Goal: Task Accomplishment & Management: Manage account settings

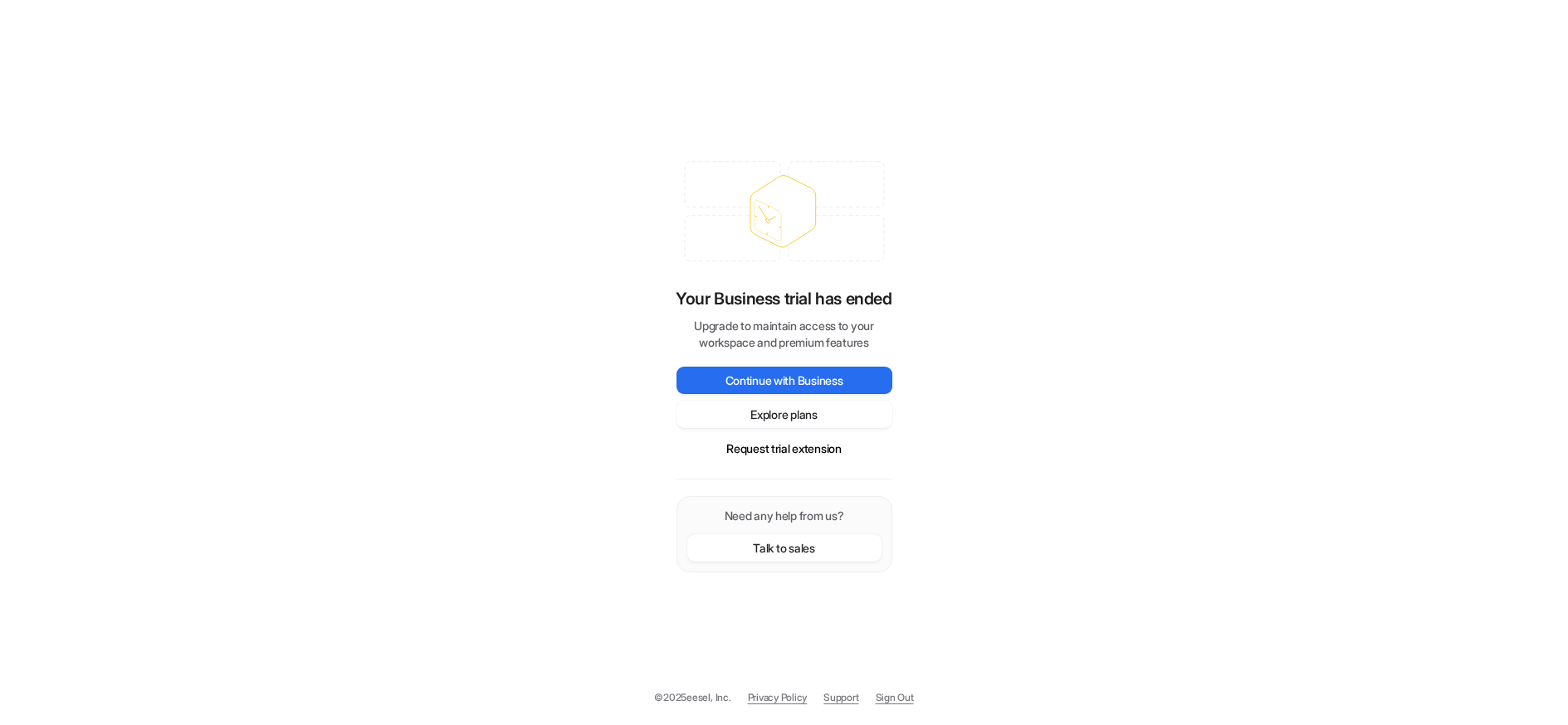
click at [786, 293] on p "Your Business trial has ended" at bounding box center [784, 299] width 216 height 25
click at [704, 326] on p "Upgrade to maintain access to your workspace and premium features" at bounding box center [784, 335] width 216 height 33
click at [651, 170] on div "Your Business trial has ended Upgrade to maintain access to your workspace and …" at bounding box center [784, 362] width 1568 height 725
click at [942, 221] on div "Your Business trial has ended Upgrade to maintain access to your workspace and …" at bounding box center [784, 362] width 1568 height 725
click at [1123, 242] on div "Your Business trial has ended Upgrade to maintain access to your workspace and …" at bounding box center [784, 362] width 1568 height 725
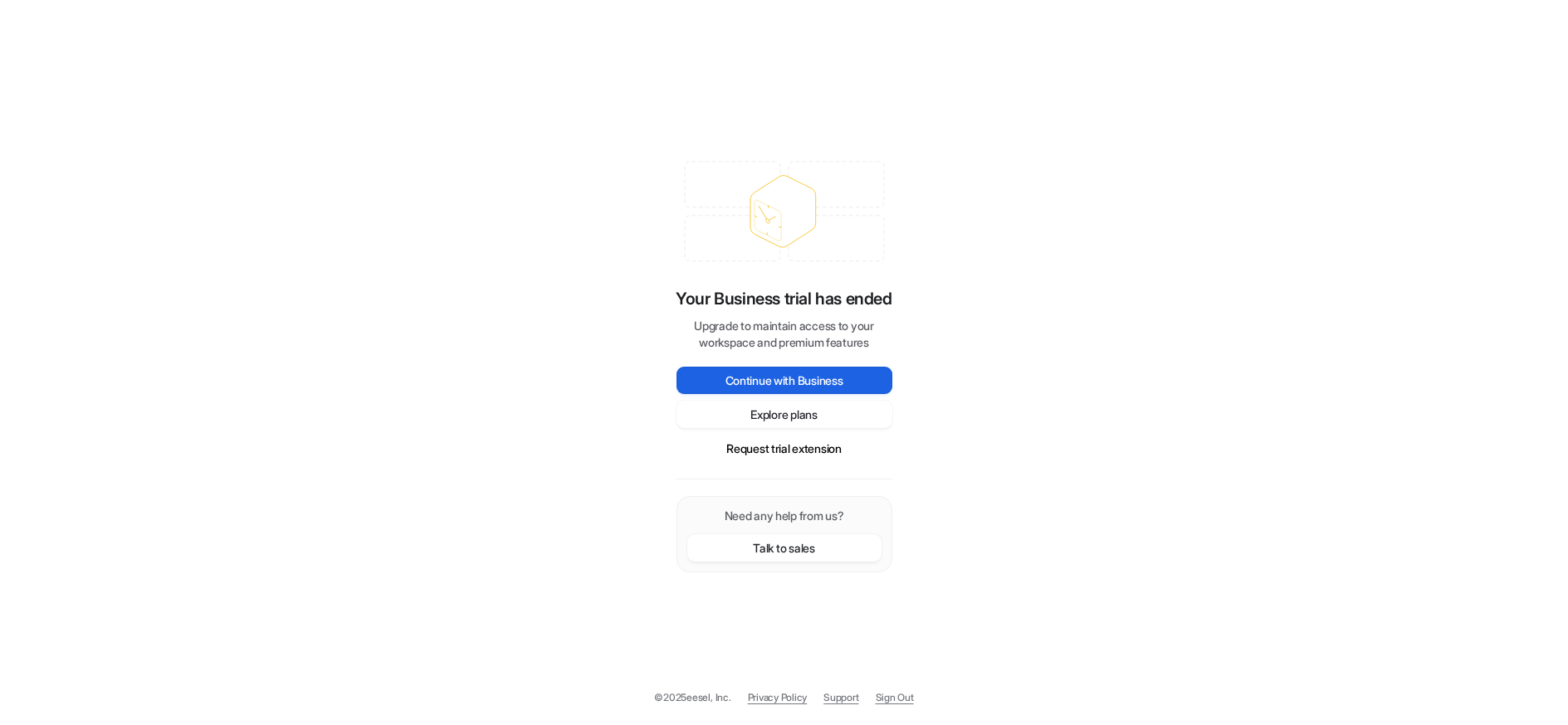
click at [780, 378] on button "Continue with Business" at bounding box center [784, 381] width 216 height 27
click at [1270, 342] on div "Your Business trial has ended Upgrade to maintain access to your workspace and …" at bounding box center [784, 362] width 1568 height 725
click at [672, 222] on div "Your Business trial has ended Upgrade to maintain access to your workspace and …" at bounding box center [784, 363] width 249 height 454
